Goal: Information Seeking & Learning: Learn about a topic

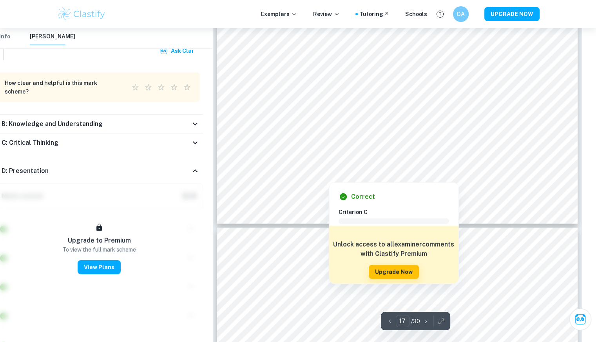
scroll to position [8033, 14]
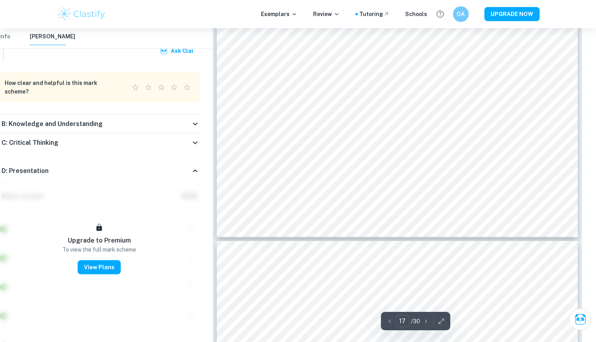
click at [18, 10] on div "Exemplars Review Tutoring Schools OA UPGRADE NOW" at bounding box center [298, 14] width 596 height 28
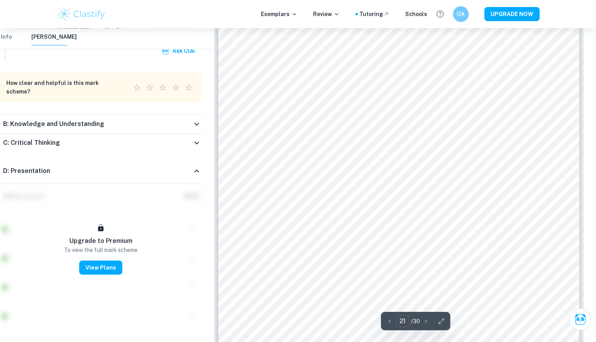
scroll to position [9918, 13]
